Goal: Information Seeking & Learning: Learn about a topic

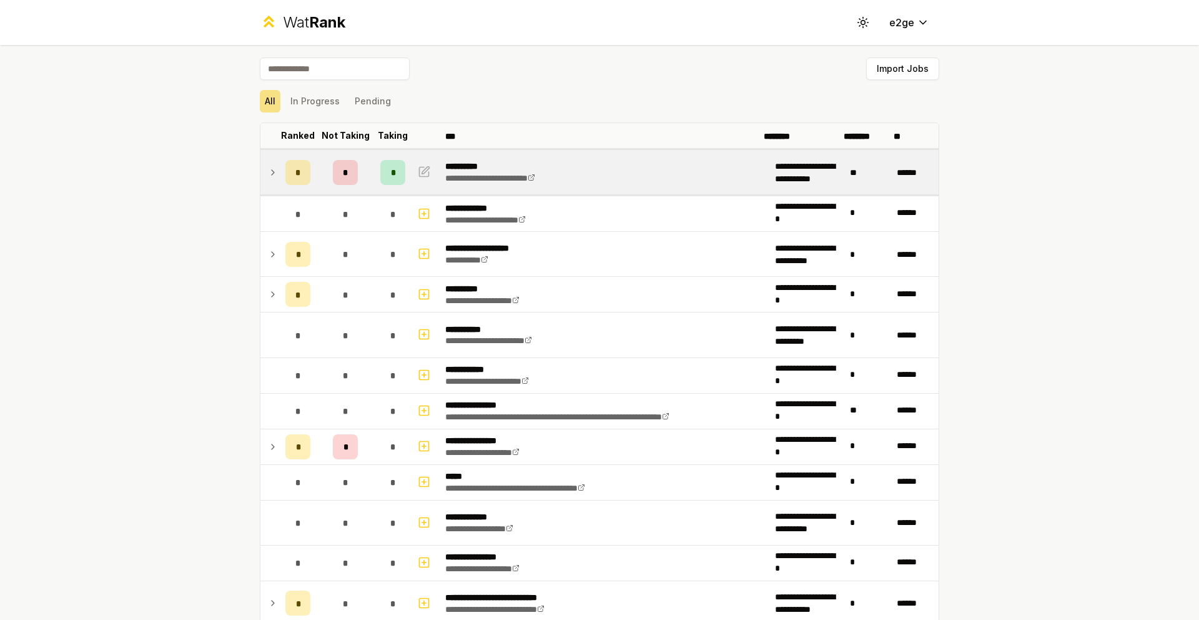
click at [280, 166] on td at bounding box center [270, 172] width 20 height 44
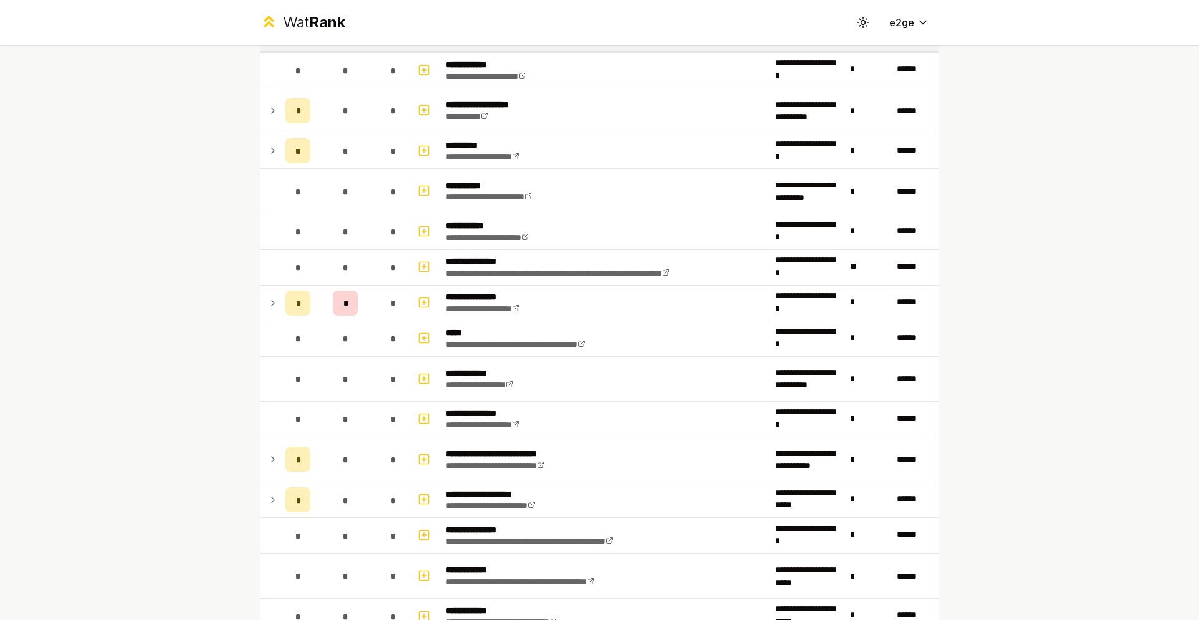
scroll to position [309, 0]
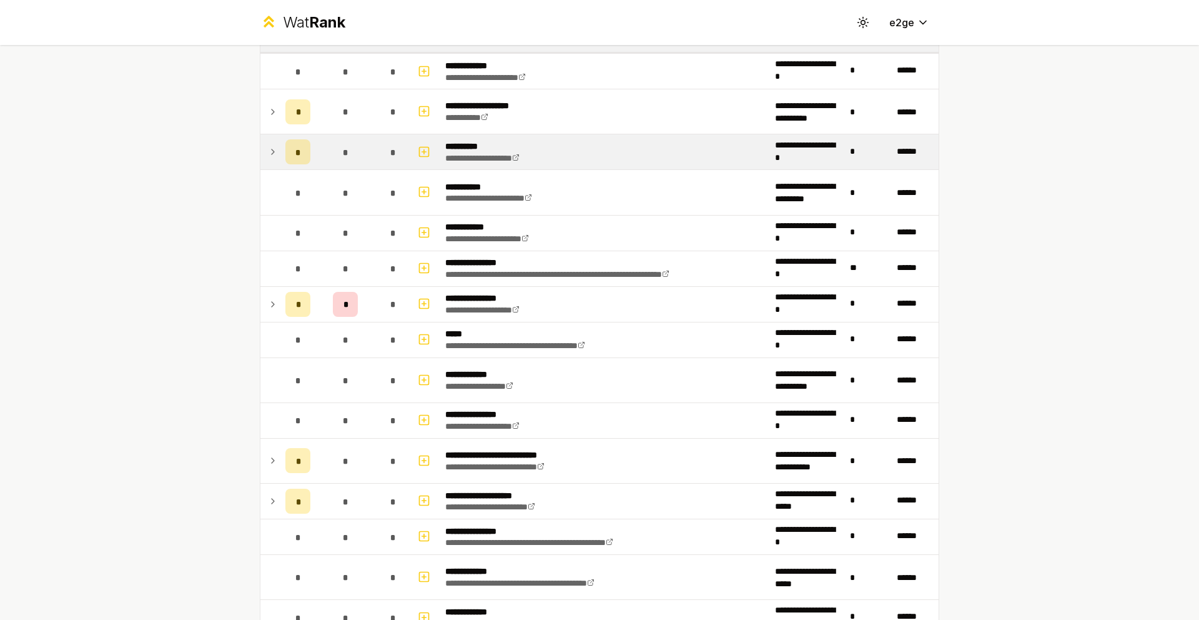
click at [280, 139] on td at bounding box center [270, 151] width 20 height 35
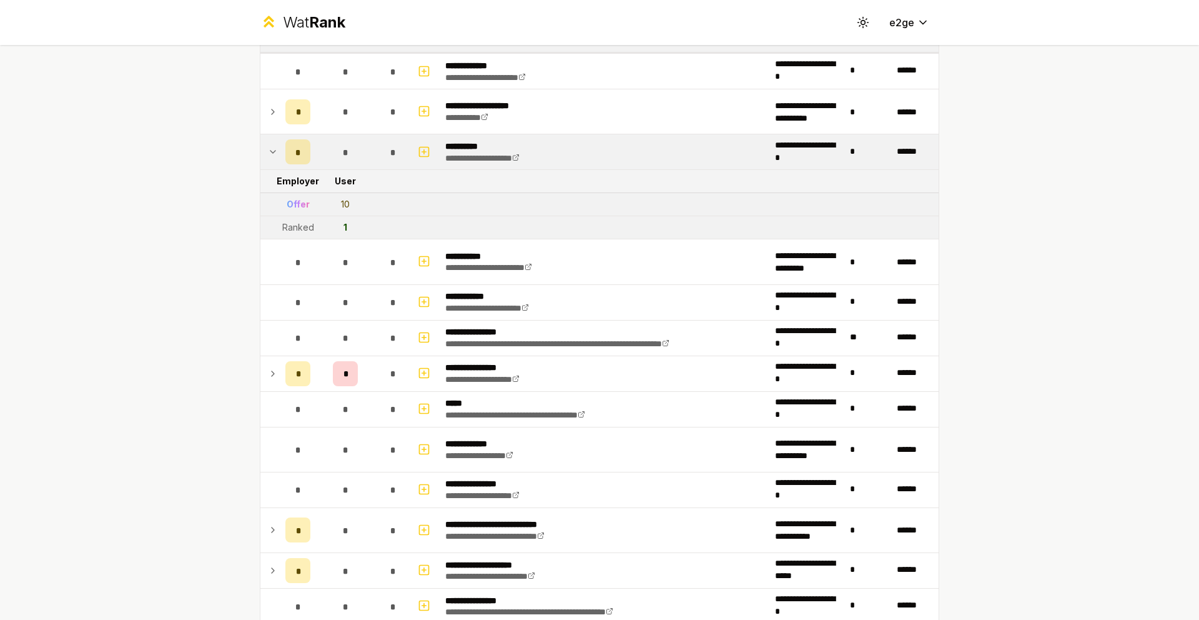
click at [280, 139] on td at bounding box center [270, 151] width 20 height 35
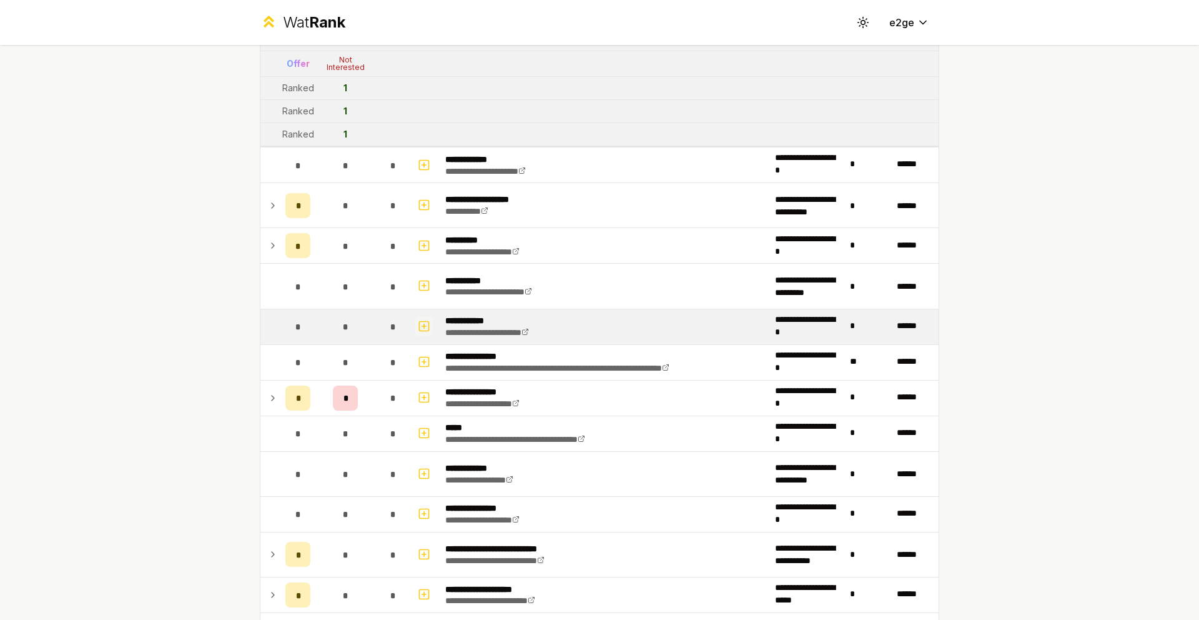
scroll to position [0, 0]
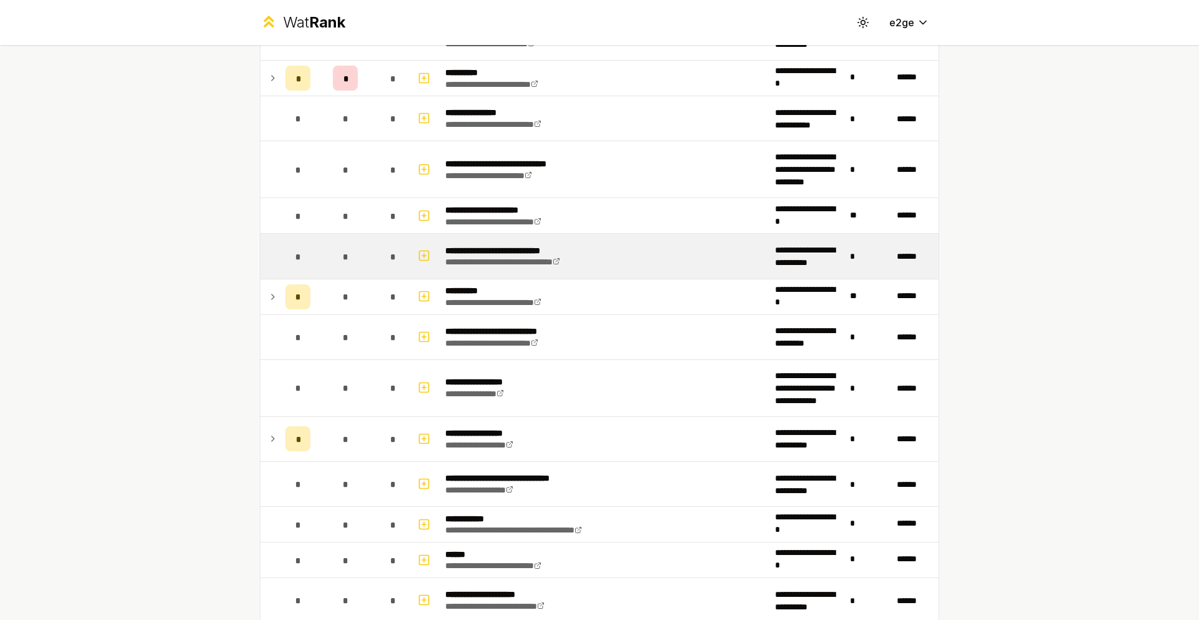
scroll to position [1682, 0]
